Goal: Use online tool/utility: Utilize a website feature to perform a specific function

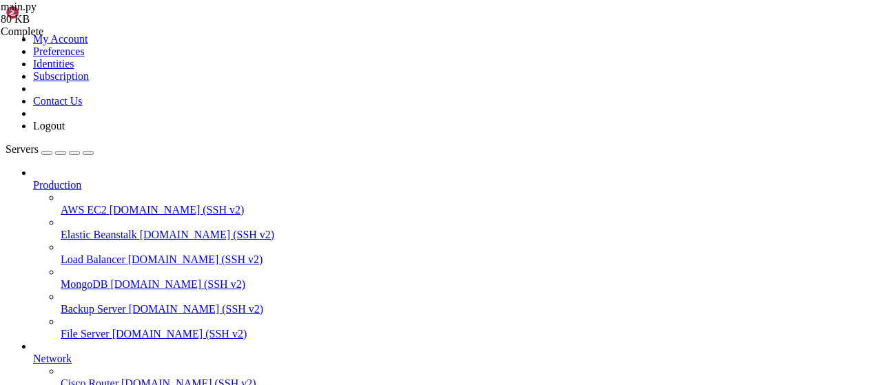
scroll to position [2785, 0]
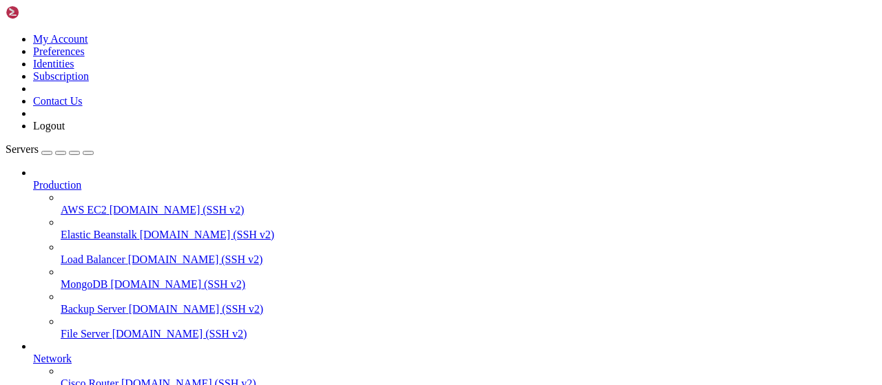
type input "/root"
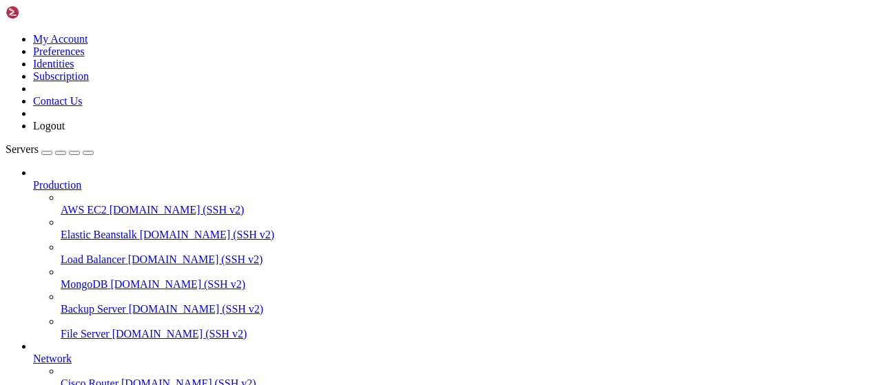
type input "/root/wastul/bypassing"
drag, startPoint x: 654, startPoint y: 159, endPoint x: 237, endPoint y: 154, distance: 417.1
type textarea "r=requests.get('[URL][TECHNICAL_ID]',params={'url':url,'cache':'true'}).json()"
